Goal: Task Accomplishment & Management: Manage account settings

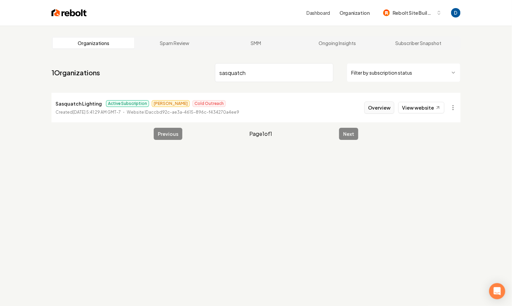
type input "sasquatch"
click at [380, 111] on button "Overview" at bounding box center [379, 108] width 30 height 12
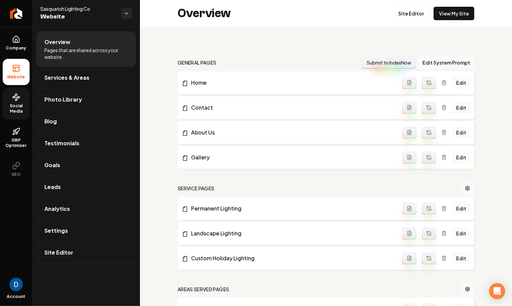
click at [14, 100] on icon at bounding box center [16, 97] width 8 height 8
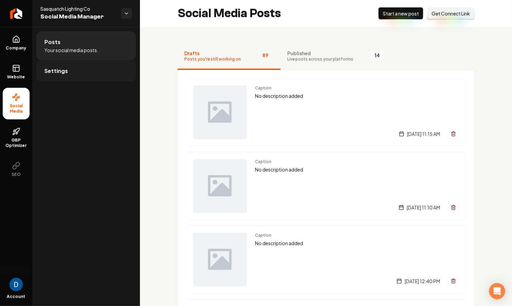
click at [49, 74] on span "Settings" at bounding box center [56, 71] width 24 height 8
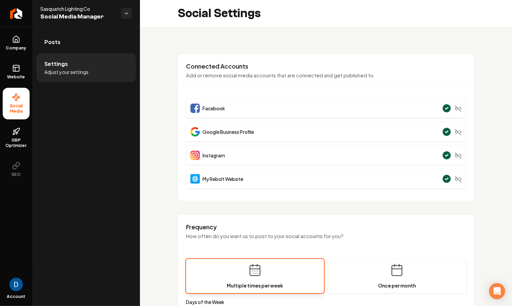
click at [77, 7] on span "Sasquatch Lighting Co" at bounding box center [77, 8] width 75 height 7
copy span "Sasquatch Lighting Co"
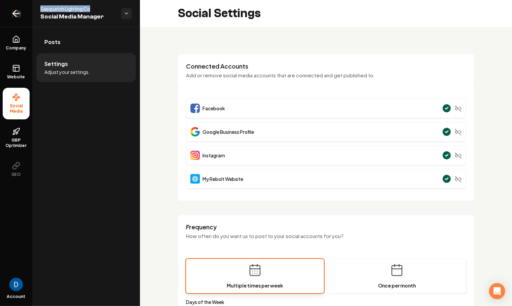
click at [21, 16] on icon "Return to dashboard" at bounding box center [16, 13] width 11 height 11
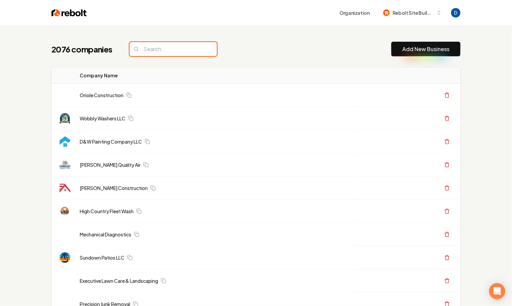
click at [161, 54] on input "search" at bounding box center [174, 49] width 88 height 14
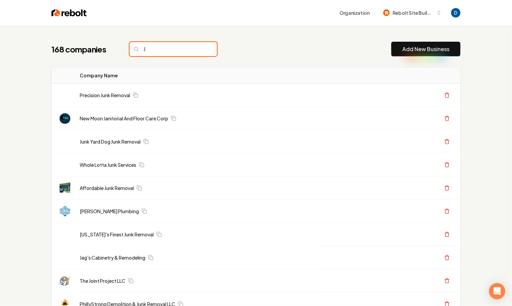
paste input "&T [PERSON_NAME] plumbing"
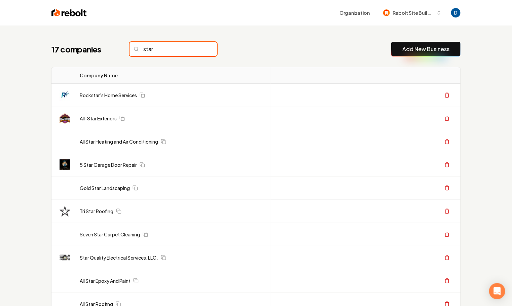
type input "star"
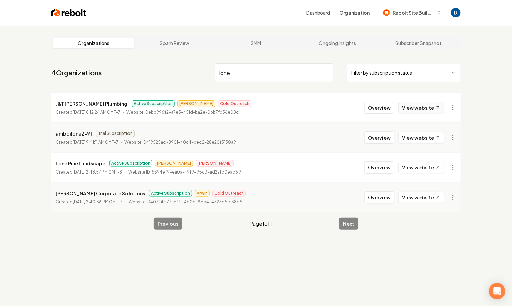
click at [428, 110] on link "View website" at bounding box center [421, 107] width 46 height 11
click at [82, 106] on p "J&T [PERSON_NAME] Plumbing" at bounding box center [92, 104] width 72 height 8
copy p "J&T [PERSON_NAME] Plumbing"
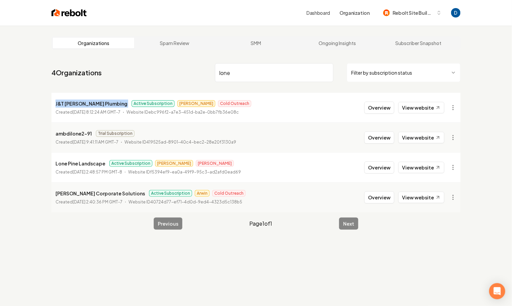
click at [97, 103] on p "J&T [PERSON_NAME] Plumbing" at bounding box center [92, 104] width 72 height 8
click at [452, 108] on html "Dashboard Organization Rebolt Site Builder Organizations Spam Review SMM Ongoin…" at bounding box center [256, 153] width 512 height 306
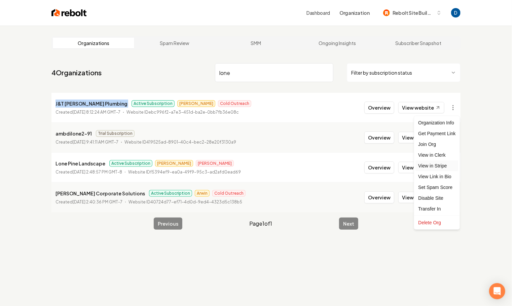
click at [439, 164] on link "View in Stripe" at bounding box center [437, 166] width 43 height 11
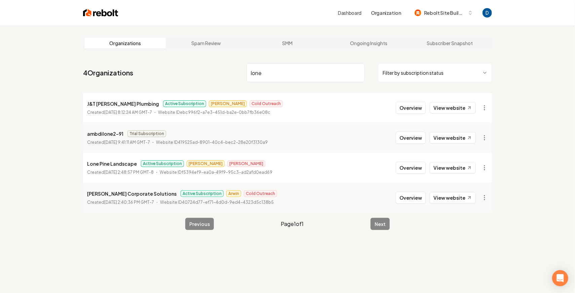
click at [315, 78] on input "lone" at bounding box center [306, 72] width 118 height 19
click at [315, 75] on input "lone" at bounding box center [306, 72] width 118 height 19
click at [316, 74] on input "lone" at bounding box center [306, 72] width 118 height 19
click at [316, 74] on input "lonear" at bounding box center [306, 72] width 118 height 19
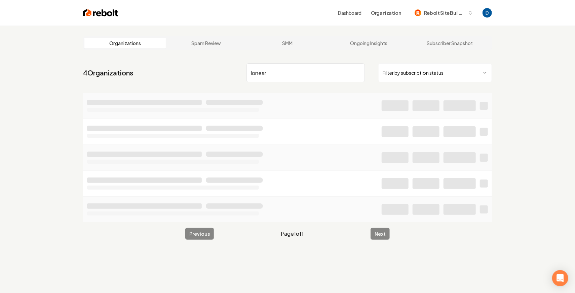
click at [316, 74] on input "lonear" at bounding box center [306, 72] width 118 height 19
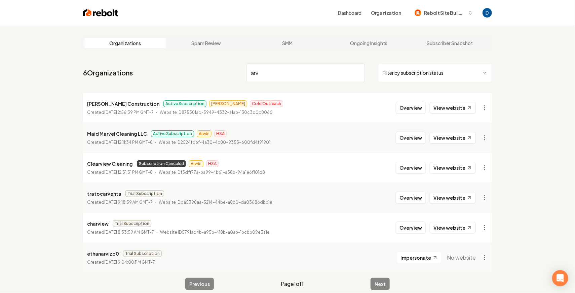
click at [306, 68] on input "arv" at bounding box center [306, 72] width 118 height 19
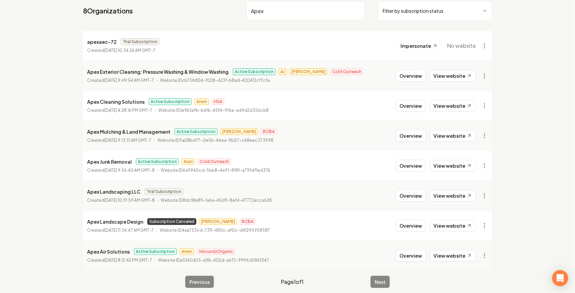
scroll to position [62, 0]
click at [449, 77] on link "View website" at bounding box center [453, 75] width 46 height 11
click at [283, 9] on input "Apex" at bounding box center [306, 10] width 118 height 19
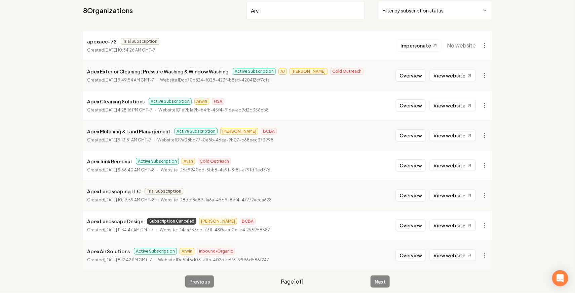
type input "[PERSON_NAME]"
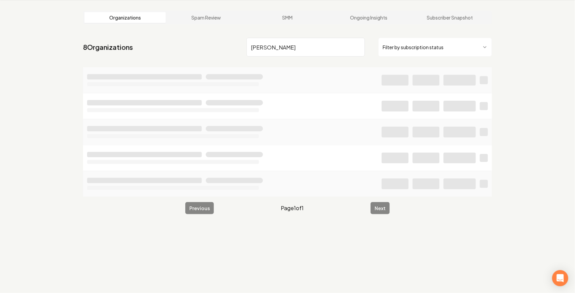
scroll to position [26, 0]
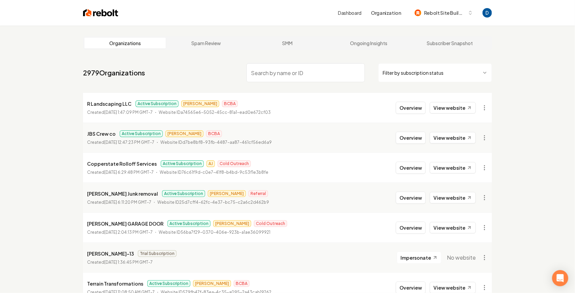
paste input "J&T [PERSON_NAME] Plumbing"
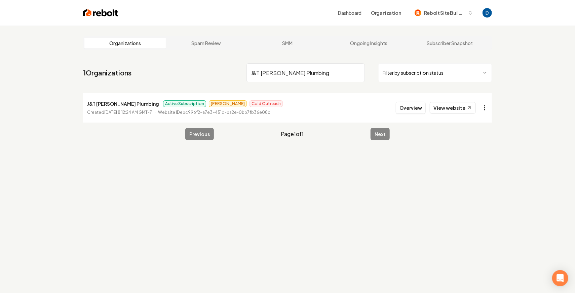
type input "J&T [PERSON_NAME] Plumbing"
click at [485, 106] on html "Dashboard Organization Rebolt Site Builder Organizations Spam Review SMM Ongoin…" at bounding box center [287, 146] width 575 height 293
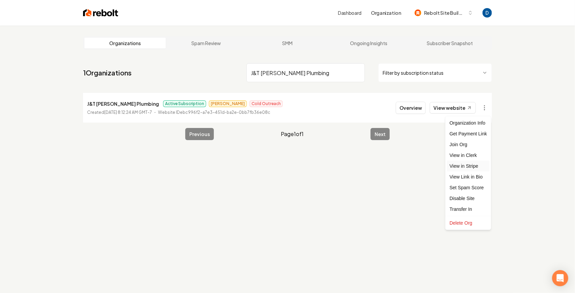
click at [469, 165] on link "View in Stripe" at bounding box center [468, 166] width 43 height 11
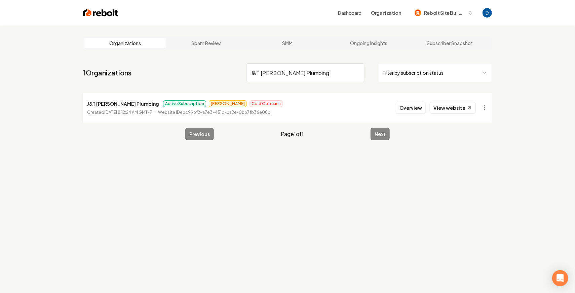
click at [284, 75] on input "J&T [PERSON_NAME] Plumbing" at bounding box center [306, 72] width 118 height 19
paste input "[PERSON_NAME] Roofing & Remodeling Llc"
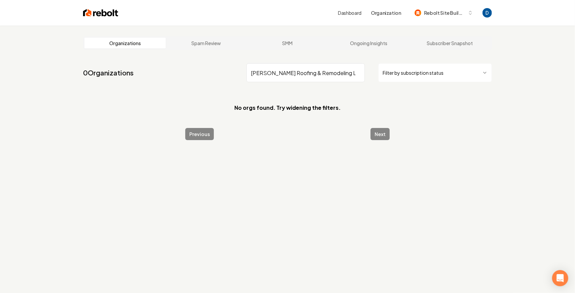
click at [299, 74] on input "[PERSON_NAME] Roofing & Remodeling Llc" at bounding box center [306, 72] width 118 height 19
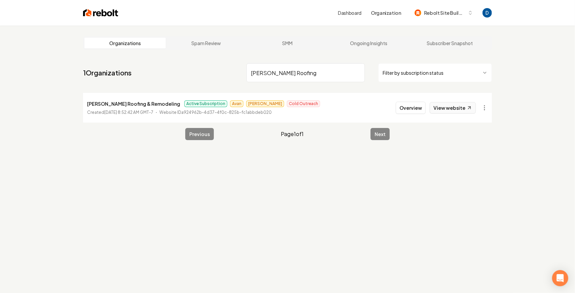
click at [460, 108] on link "View website" at bounding box center [453, 107] width 46 height 11
drag, startPoint x: 273, startPoint y: 88, endPoint x: 277, endPoint y: 76, distance: 12.9
click at [275, 86] on nav "1 Organizations [PERSON_NAME] Roofing Filter by subscription status" at bounding box center [287, 76] width 409 height 30
click at [278, 75] on input "[PERSON_NAME] Roofing" at bounding box center [306, 72] width 118 height 19
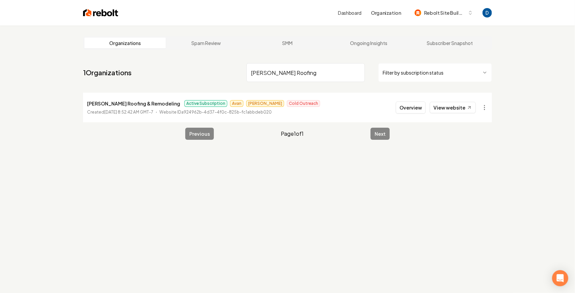
click at [278, 75] on input "[PERSON_NAME] Roofing" at bounding box center [306, 72] width 118 height 19
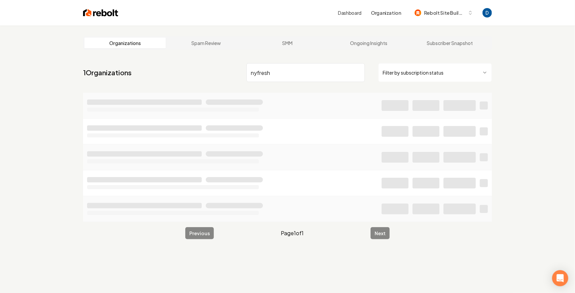
click at [279, 75] on input "nyfresh" at bounding box center [306, 72] width 118 height 19
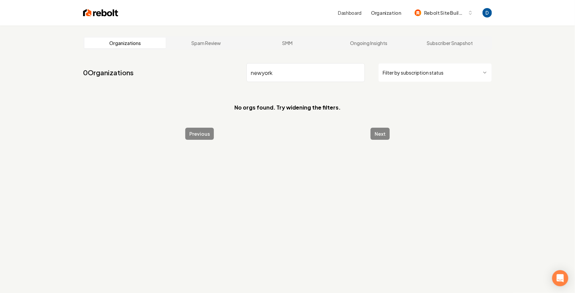
type input "newyork"
click at [270, 72] on input "newyork" at bounding box center [306, 72] width 118 height 19
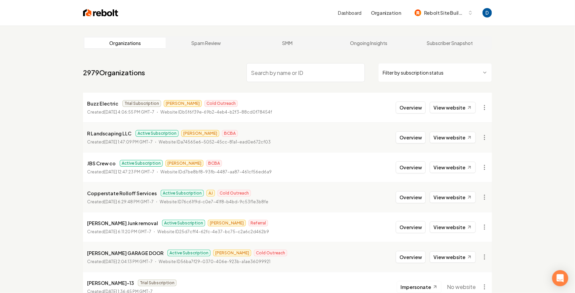
click at [311, 75] on input "search" at bounding box center [306, 72] width 118 height 19
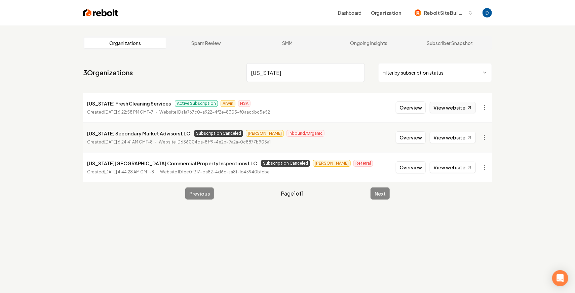
type input "[US_STATE]"
click at [462, 108] on link "View website" at bounding box center [453, 107] width 46 height 11
click at [406, 108] on button "Overview" at bounding box center [411, 108] width 30 height 12
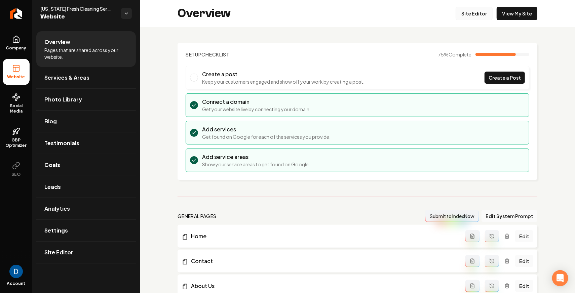
click at [475, 18] on link "Site Editor" at bounding box center [474, 13] width 37 height 13
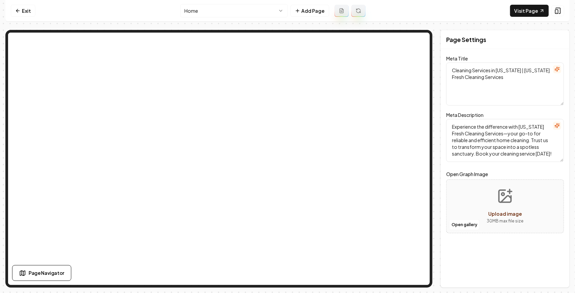
click at [268, 17] on html "Computer Required This feature is only available on a computer. Please switch t…" at bounding box center [287, 146] width 575 height 293
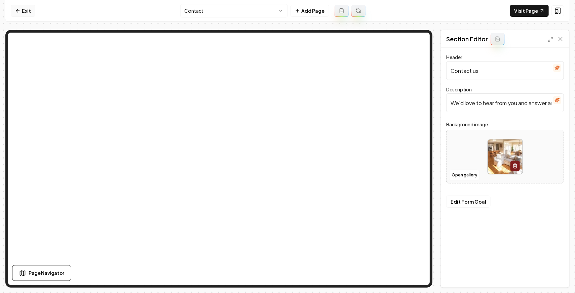
click at [16, 10] on icon at bounding box center [17, 10] width 5 height 5
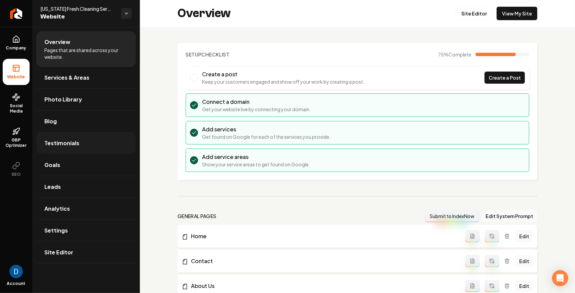
click at [73, 153] on link "Testimonials" at bounding box center [86, 144] width 100 height 22
click at [69, 166] on link "Goals" at bounding box center [86, 165] width 100 height 22
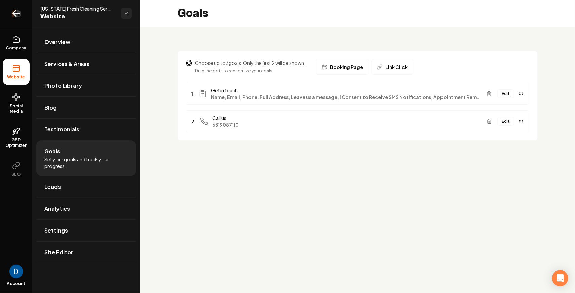
click at [20, 15] on icon "Return to dashboard" at bounding box center [16, 13] width 11 height 11
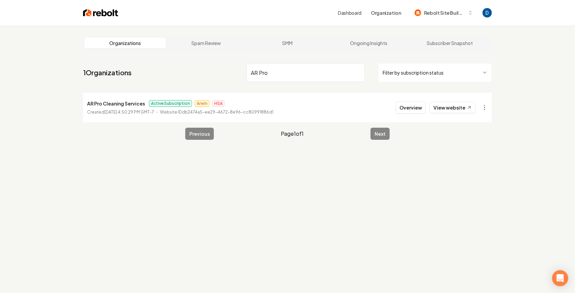
click at [111, 102] on p "AR Pro Cleaning Services" at bounding box center [116, 104] width 58 height 8
copy p "AR Pro Cleaning Services"
click at [450, 108] on link "View website" at bounding box center [453, 107] width 46 height 11
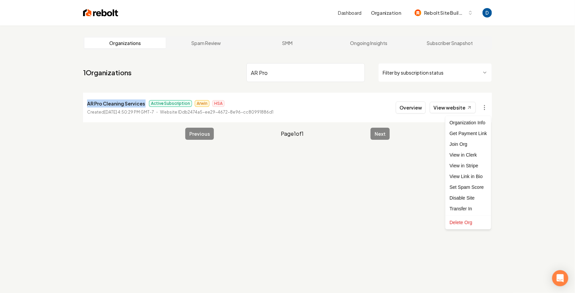
click at [484, 109] on html "Dashboard Organization Rebolt Site Builder Organizations Spam Review SMM Ongoin…" at bounding box center [287, 146] width 575 height 293
click at [471, 165] on link "View in Stripe" at bounding box center [468, 166] width 43 height 11
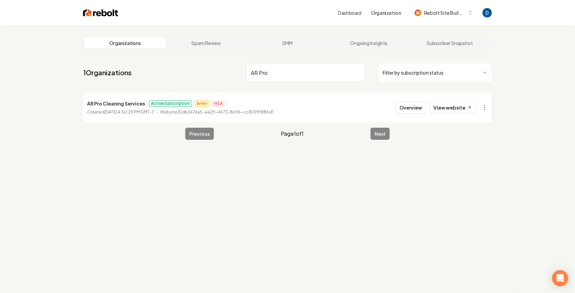
click at [317, 72] on input "AR Pro" at bounding box center [306, 72] width 118 height 19
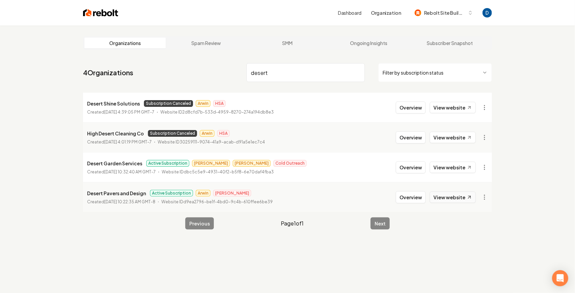
type input "desert"
click at [458, 195] on link "View website" at bounding box center [453, 197] width 46 height 11
click at [360, 76] on input "desert" at bounding box center [306, 72] width 118 height 19
click at [359, 73] on input "desert" at bounding box center [306, 72] width 118 height 19
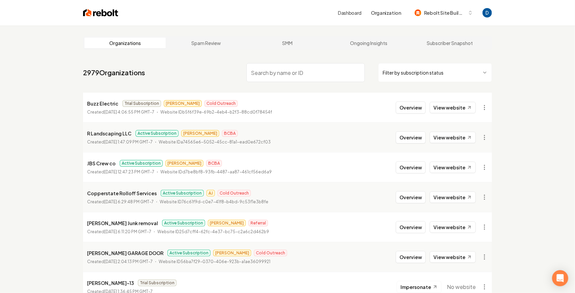
click at [256, 76] on input "search" at bounding box center [306, 72] width 118 height 19
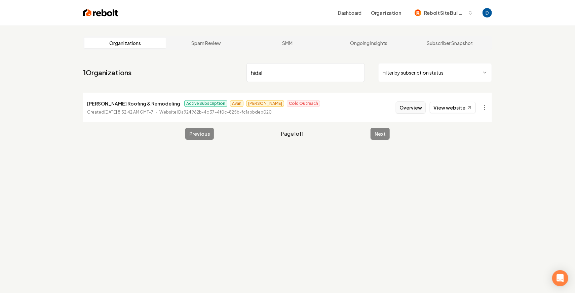
type input "hidal"
click at [407, 110] on button "Overview" at bounding box center [411, 108] width 30 height 12
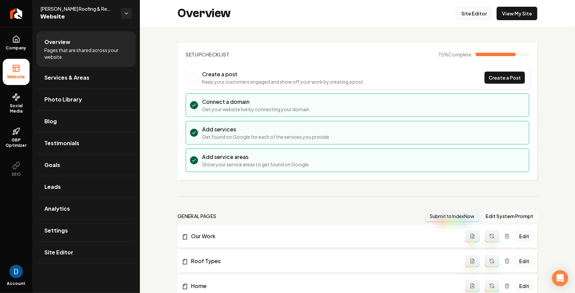
click at [488, 13] on link "Site Editor" at bounding box center [474, 13] width 37 height 13
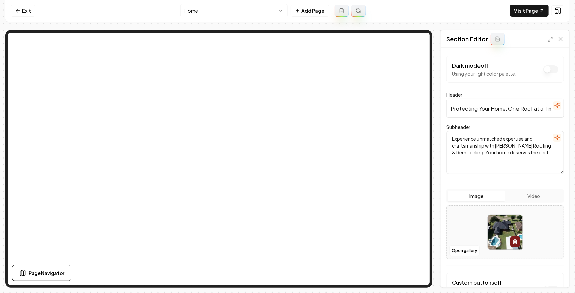
click at [512, 204] on div "Image Video Open gallery" at bounding box center [506, 224] width 118 height 70
click at [512, 201] on button "Video" at bounding box center [534, 196] width 58 height 11
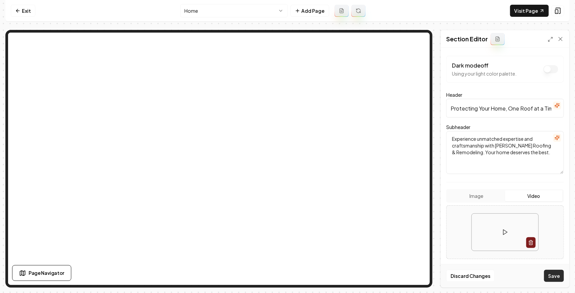
click at [512, 277] on button "Save" at bounding box center [555, 276] width 20 height 12
click at [512, 11] on link "Visit Page" at bounding box center [530, 11] width 39 height 12
click at [509, 230] on icon at bounding box center [505, 232] width 7 height 7
click at [506, 233] on video at bounding box center [505, 232] width 67 height 37
click at [18, 13] on icon at bounding box center [17, 10] width 5 height 5
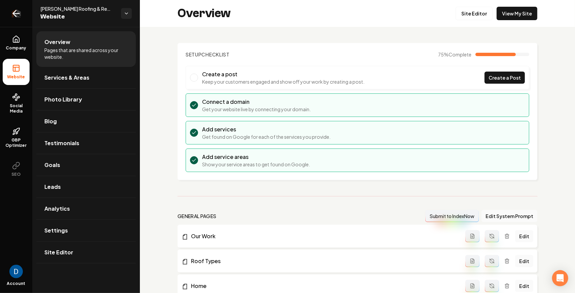
click at [7, 19] on link "Return to dashboard" at bounding box center [16, 13] width 32 height 27
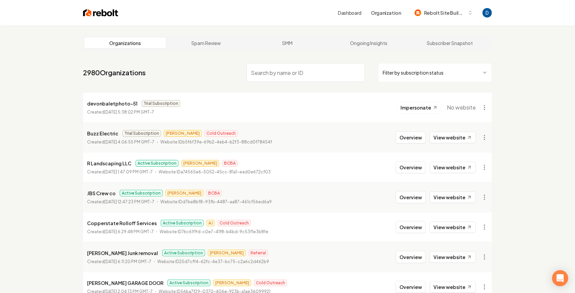
paste input "Psychic Love Reader"
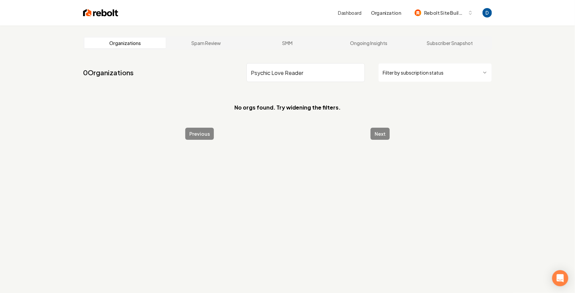
drag, startPoint x: 270, startPoint y: 76, endPoint x: 311, endPoint y: 70, distance: 41.7
click at [311, 70] on input "Psychic Love Reader" at bounding box center [306, 72] width 118 height 19
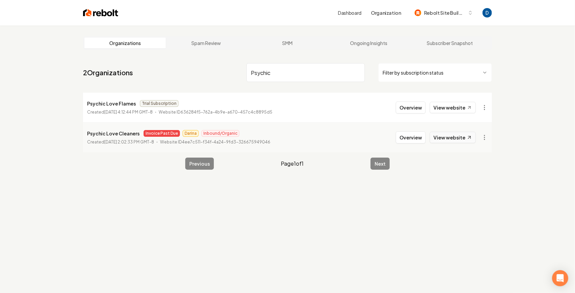
type input "Psychic"
click at [448, 139] on link "View website" at bounding box center [453, 137] width 46 height 11
click at [404, 105] on button "Overview" at bounding box center [411, 108] width 30 height 12
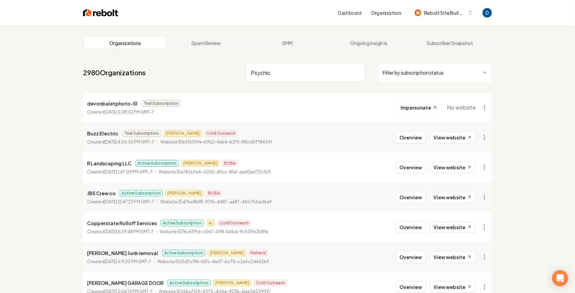
click at [317, 76] on input "Psychic" at bounding box center [306, 72] width 118 height 19
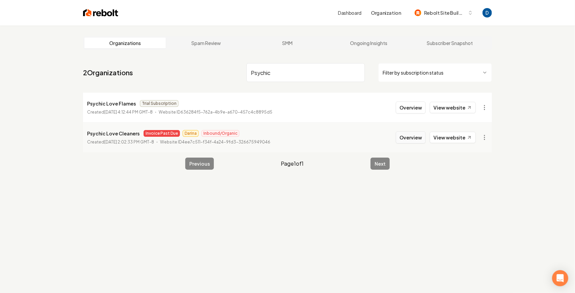
type input "Psychic"
click at [405, 136] on button "Overview" at bounding box center [411, 138] width 30 height 12
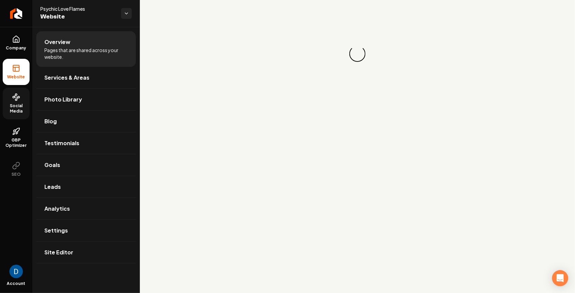
click at [20, 115] on link "Social Media" at bounding box center [16, 104] width 27 height 32
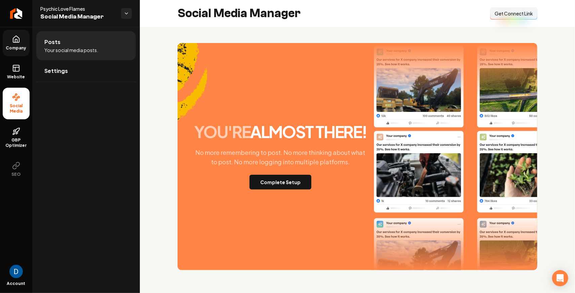
click at [16, 42] on icon at bounding box center [16, 39] width 6 height 6
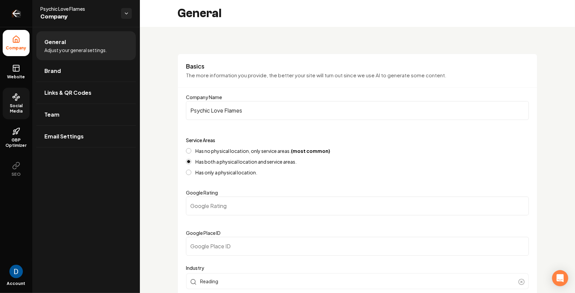
click at [19, 16] on icon "Return to dashboard" at bounding box center [16, 13] width 11 height 11
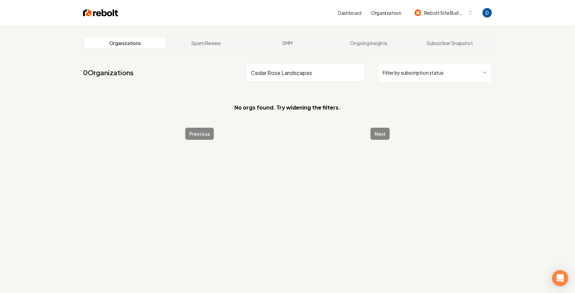
click at [256, 74] on input "Cedar Rose Landscapes" at bounding box center [306, 72] width 118 height 19
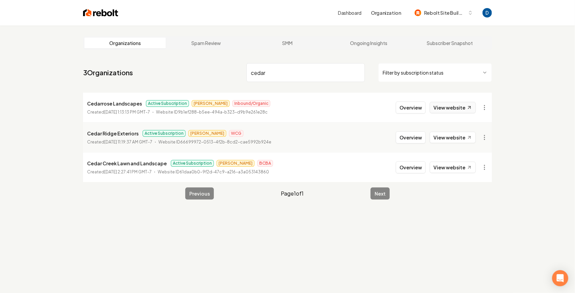
type input "cedar"
click at [442, 107] on link "View website" at bounding box center [453, 107] width 46 height 11
click at [410, 107] on button "Overview" at bounding box center [411, 108] width 30 height 12
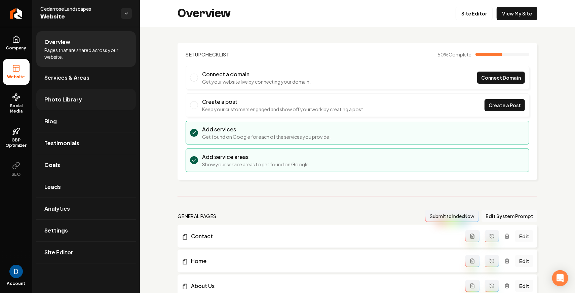
click at [77, 103] on link "Photo Library" at bounding box center [86, 100] width 100 height 22
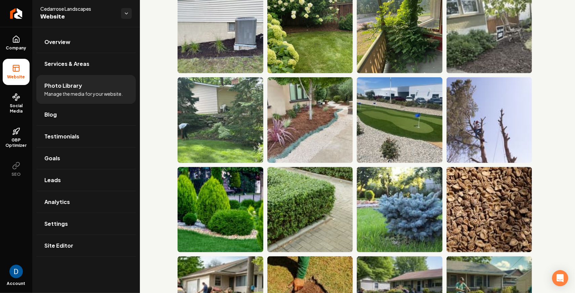
scroll to position [1712, 0]
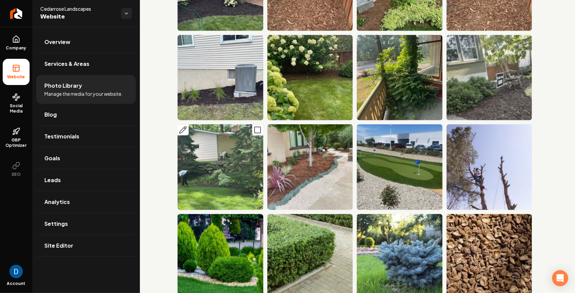
click at [230, 149] on img "Main content area" at bounding box center [221, 168] width 86 height 86
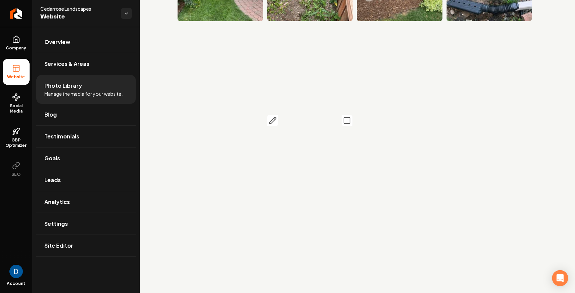
scroll to position [612, 0]
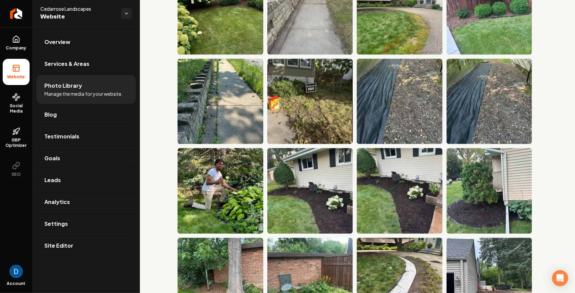
click at [65, 5] on div "Cedarrose Landscapes Website" at bounding box center [86, 13] width 108 height 27
click at [63, 8] on span "Cedarrose Landscapes" at bounding box center [77, 8] width 75 height 7
copy span "Cedarrose Landscapes"
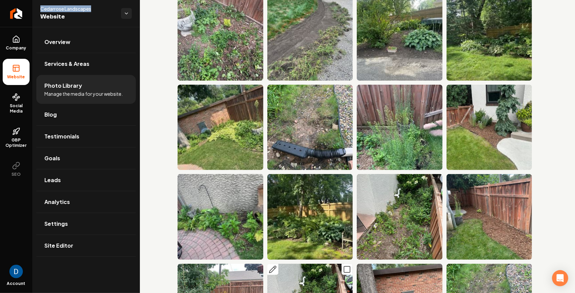
scroll to position [0, 0]
